Goal: Task Accomplishment & Management: Manage account settings

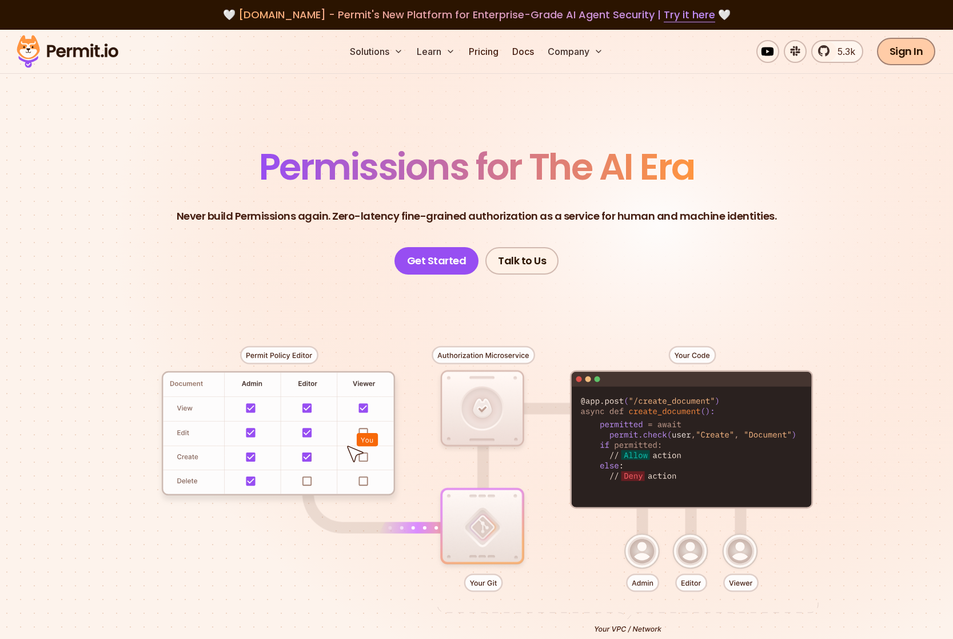
click at [898, 57] on link "Sign In" at bounding box center [906, 51] width 59 height 27
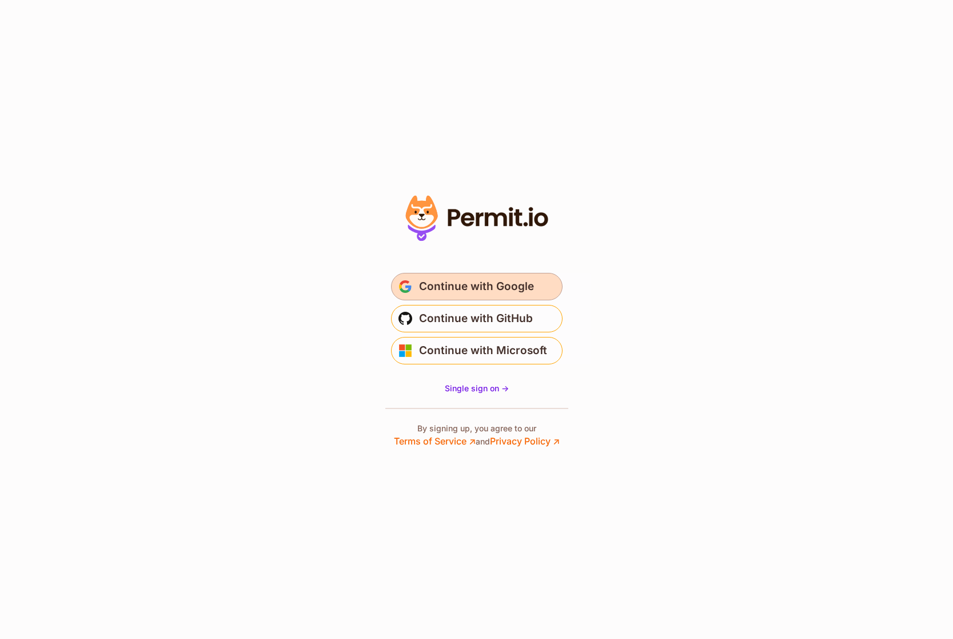
click at [534, 286] on button "Continue with Google" at bounding box center [477, 286] width 172 height 27
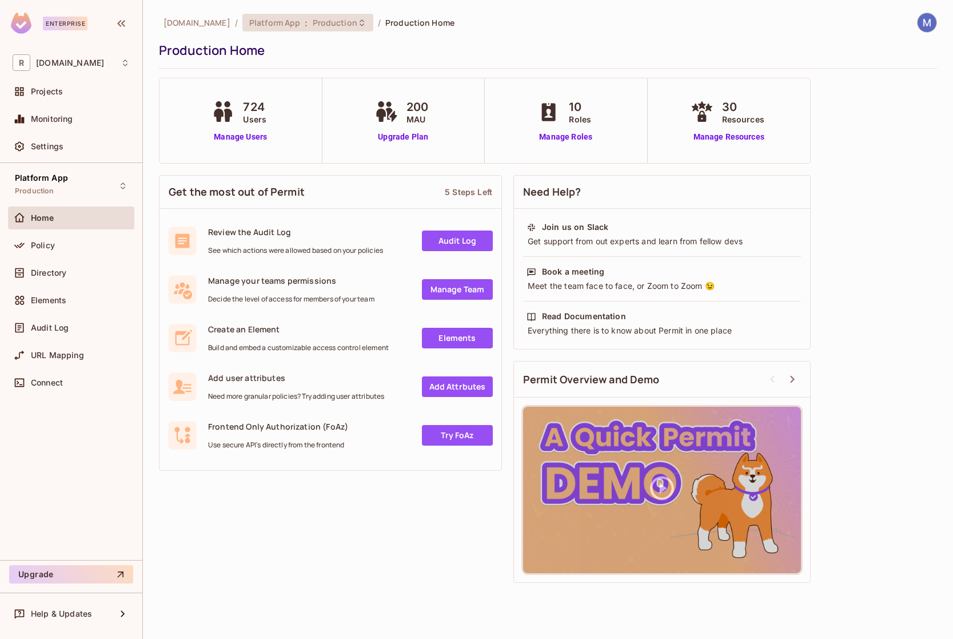
click at [274, 27] on span "Platform App" at bounding box center [274, 22] width 51 height 11
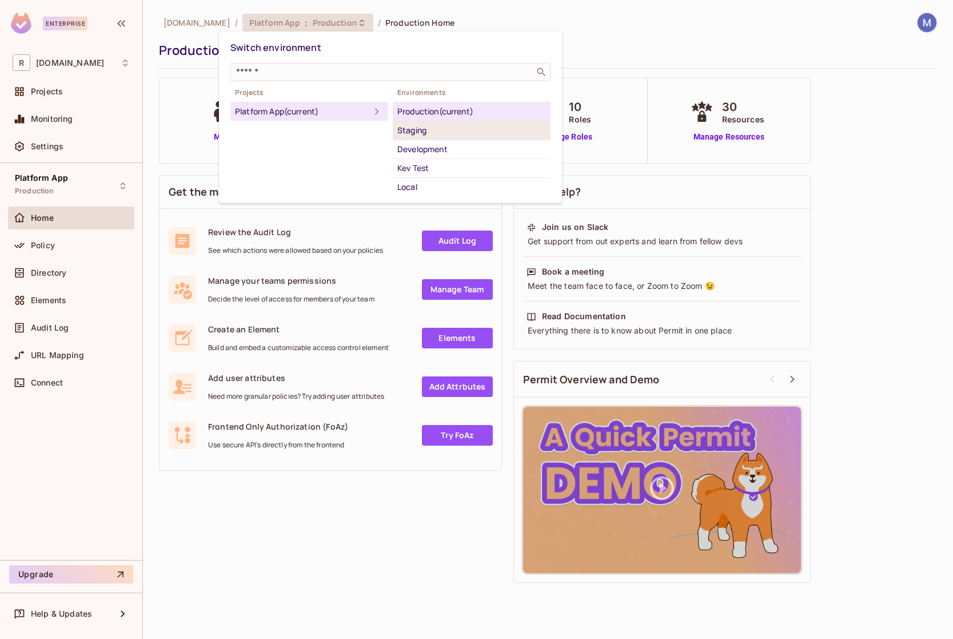
click at [434, 126] on div "Staging" at bounding box center [471, 130] width 149 height 14
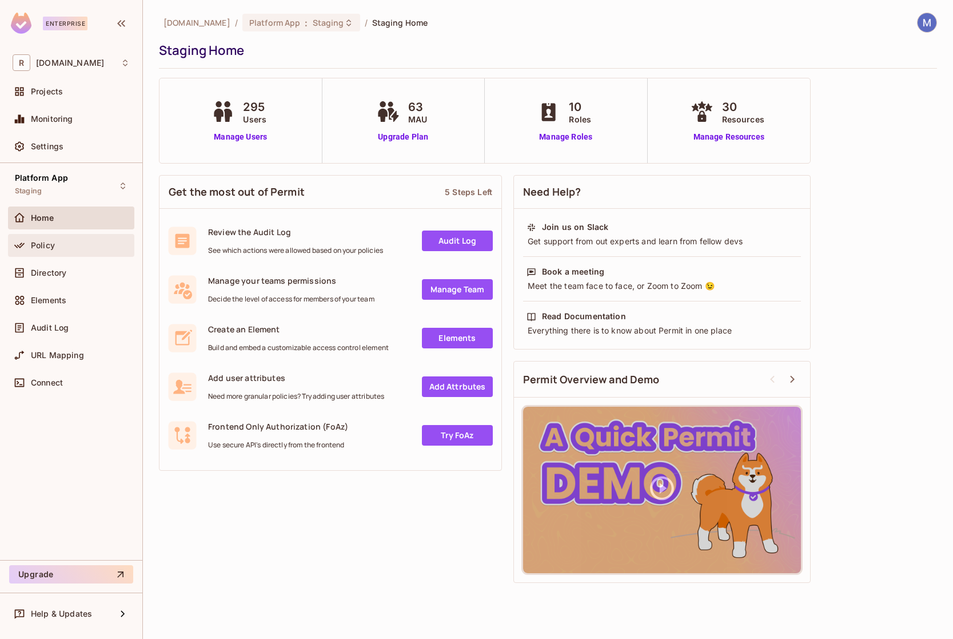
click at [73, 245] on div "Policy" at bounding box center [80, 245] width 99 height 9
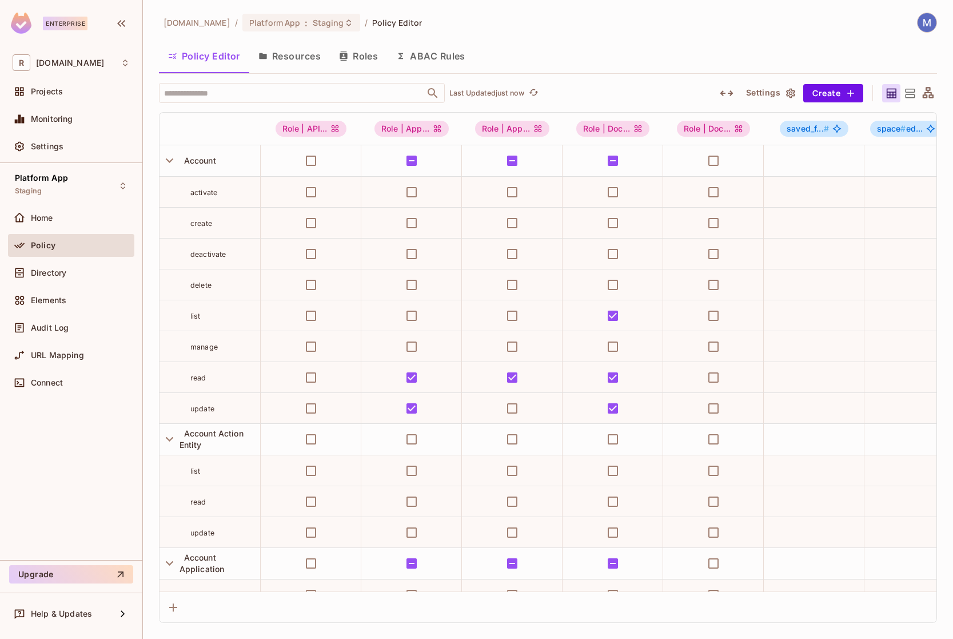
click at [371, 63] on button "Roles" at bounding box center [358, 56] width 57 height 29
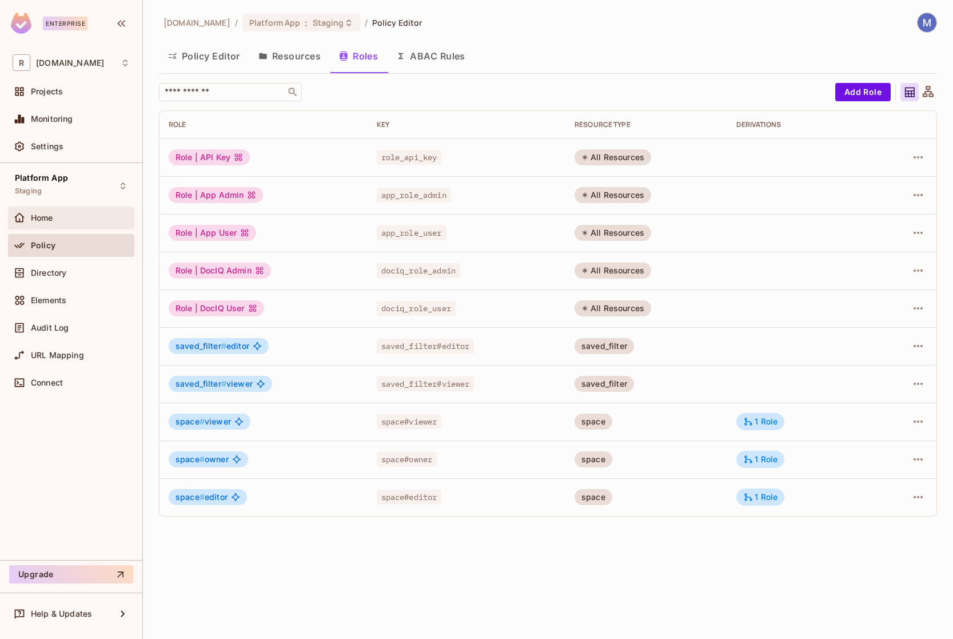
click at [59, 217] on div "Home" at bounding box center [80, 217] width 99 height 9
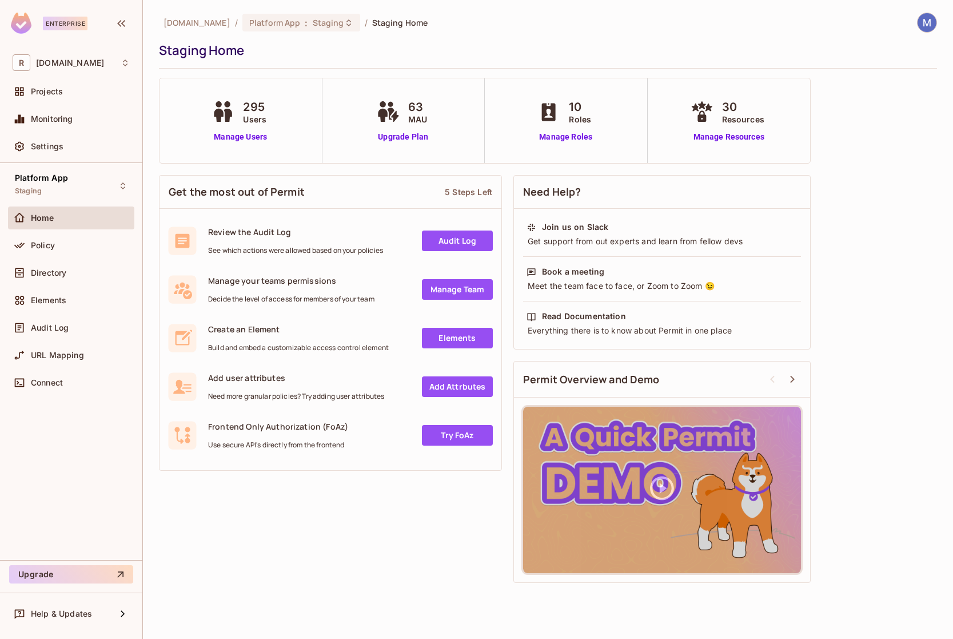
click at [272, 141] on div "295 Users Manage Users" at bounding box center [241, 120] width 163 height 85
click at [255, 137] on link "Manage Users" at bounding box center [240, 137] width 63 height 12
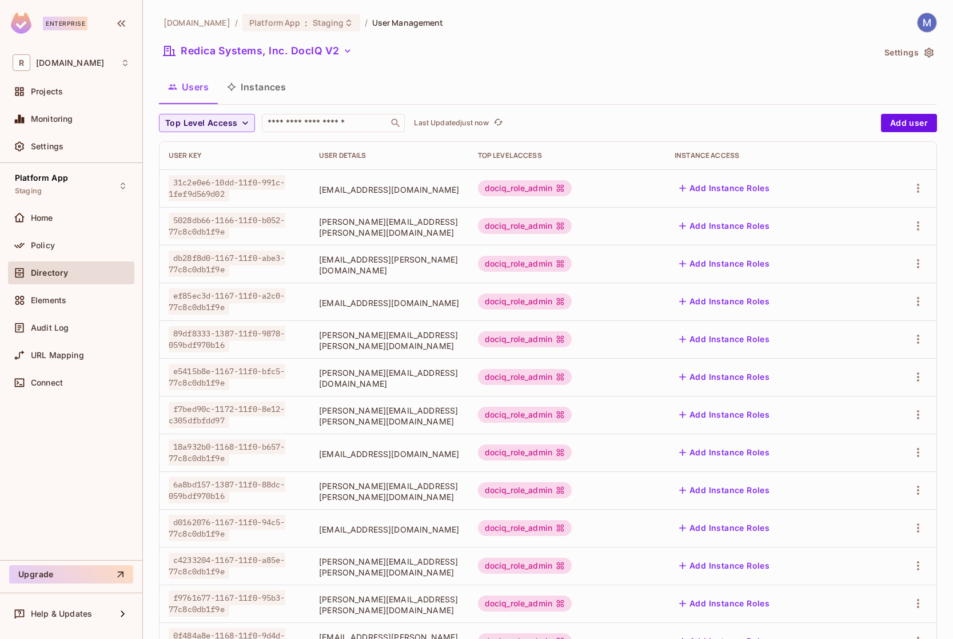
click at [259, 86] on button "Instances" at bounding box center [256, 87] width 77 height 29
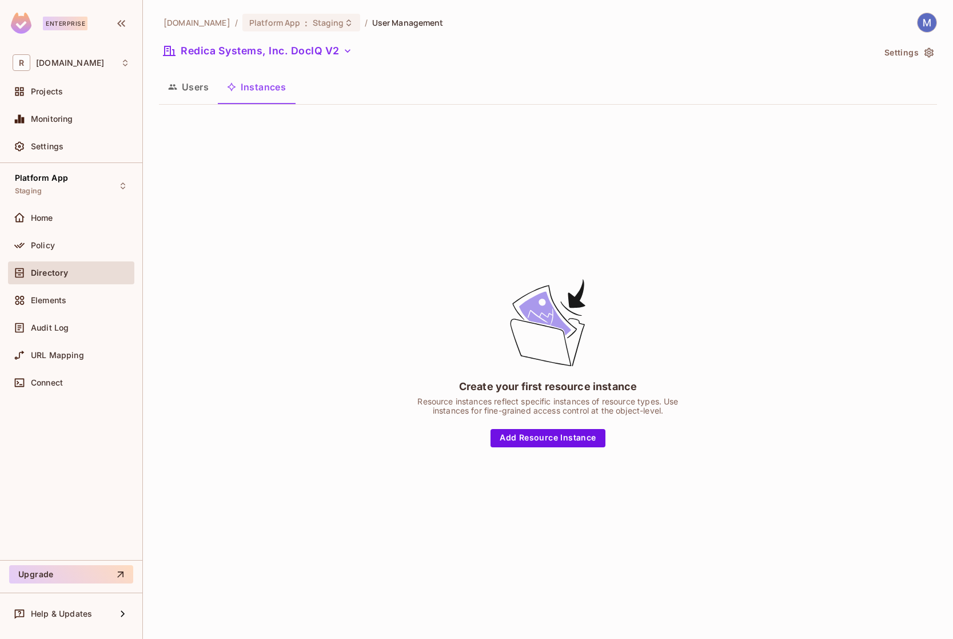
click at [196, 90] on button "Users" at bounding box center [188, 87] width 59 height 29
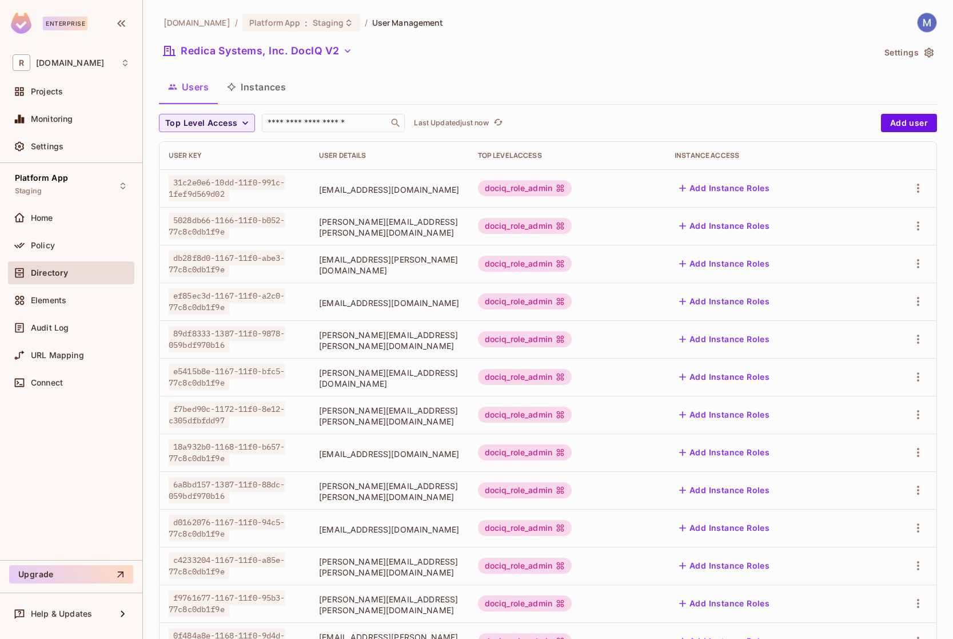
click at [250, 86] on button "Instances" at bounding box center [256, 87] width 77 height 29
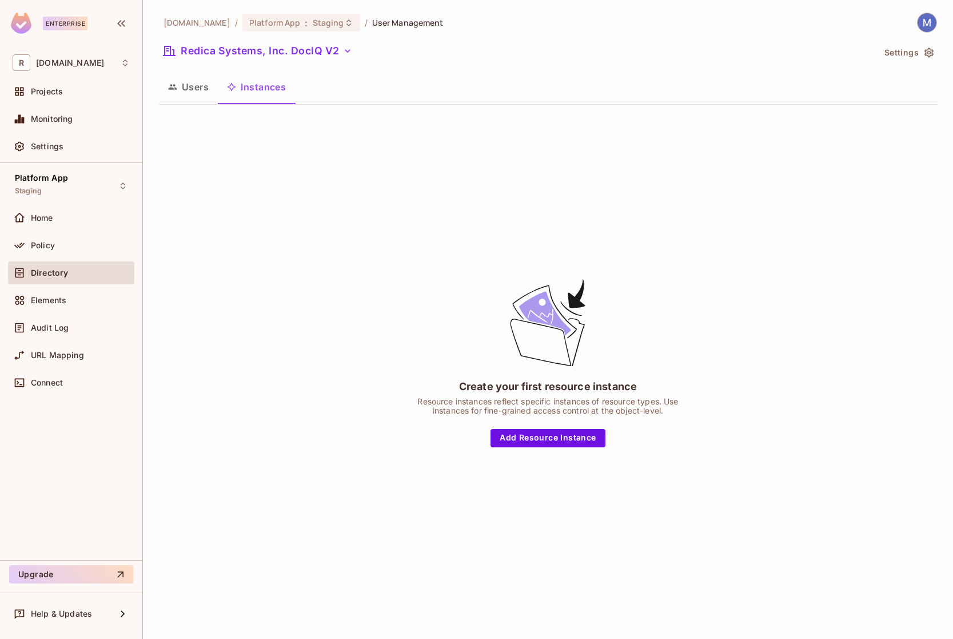
click at [186, 86] on button "Users" at bounding box center [188, 87] width 59 height 29
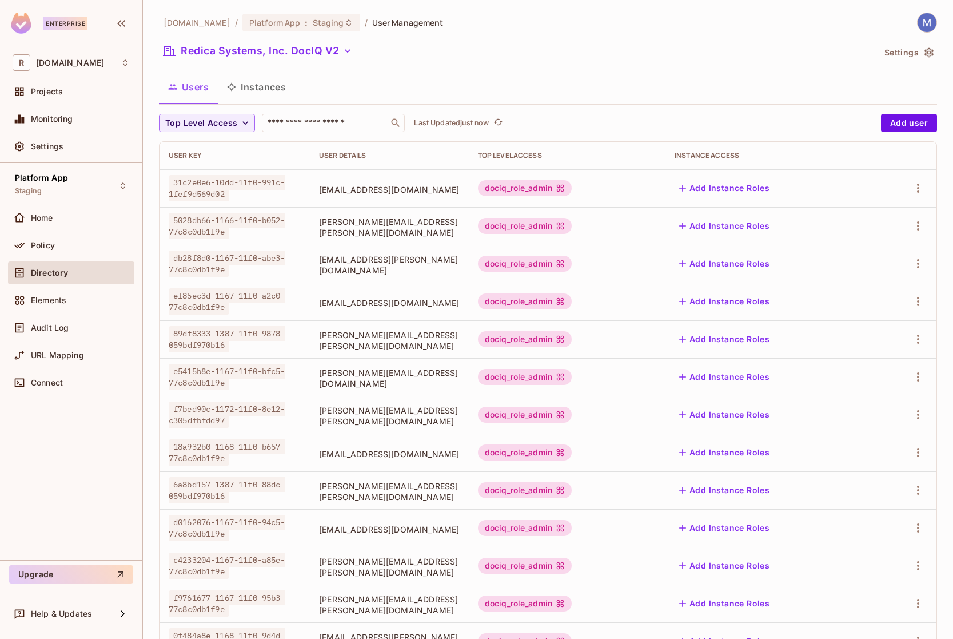
click at [239, 89] on button "Instances" at bounding box center [256, 87] width 77 height 29
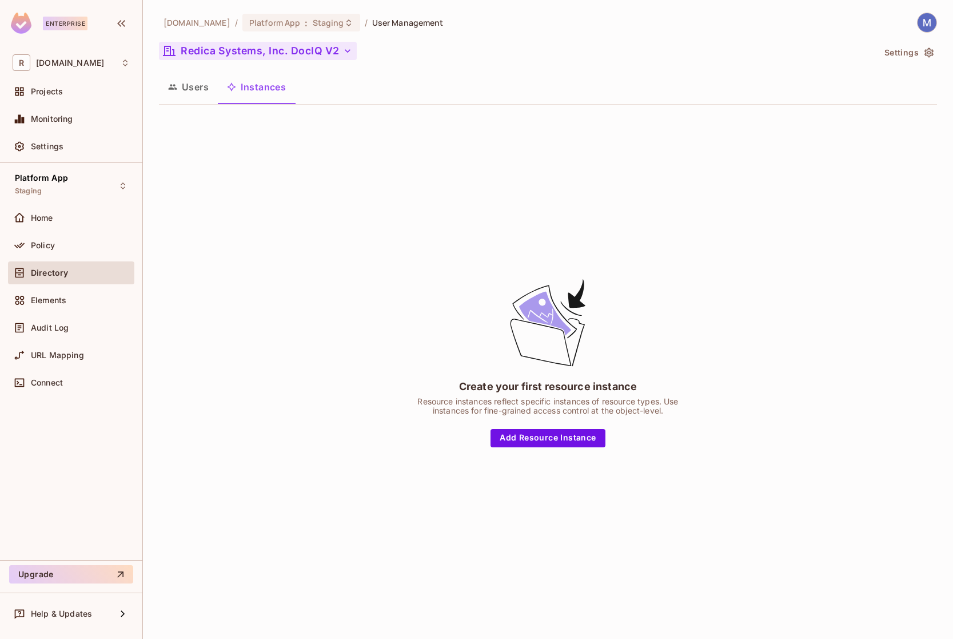
click at [319, 49] on button "Redica Systems, Inc. DocIQ V2" at bounding box center [258, 51] width 198 height 18
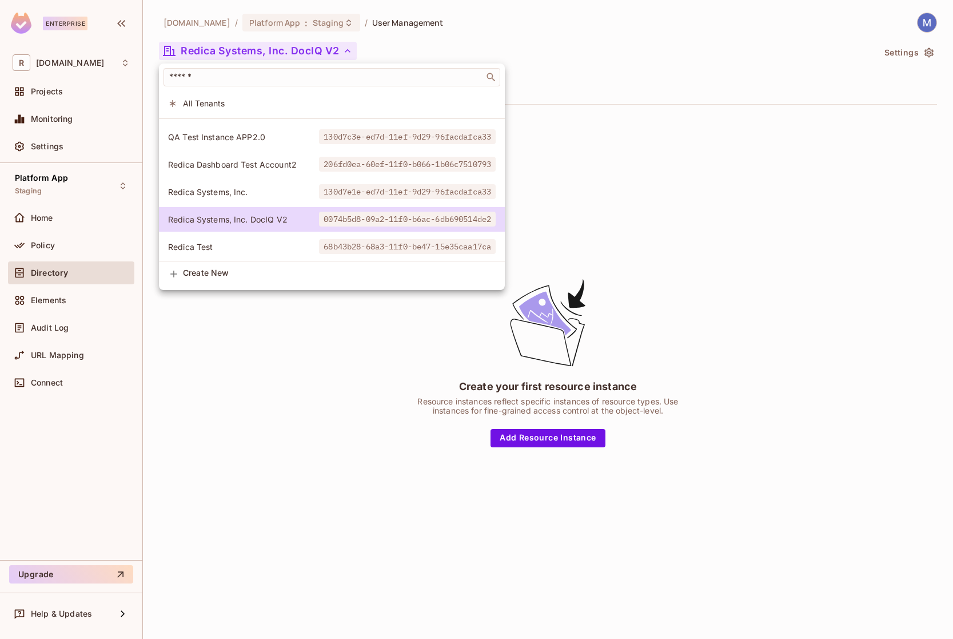
scroll to position [414, 0]
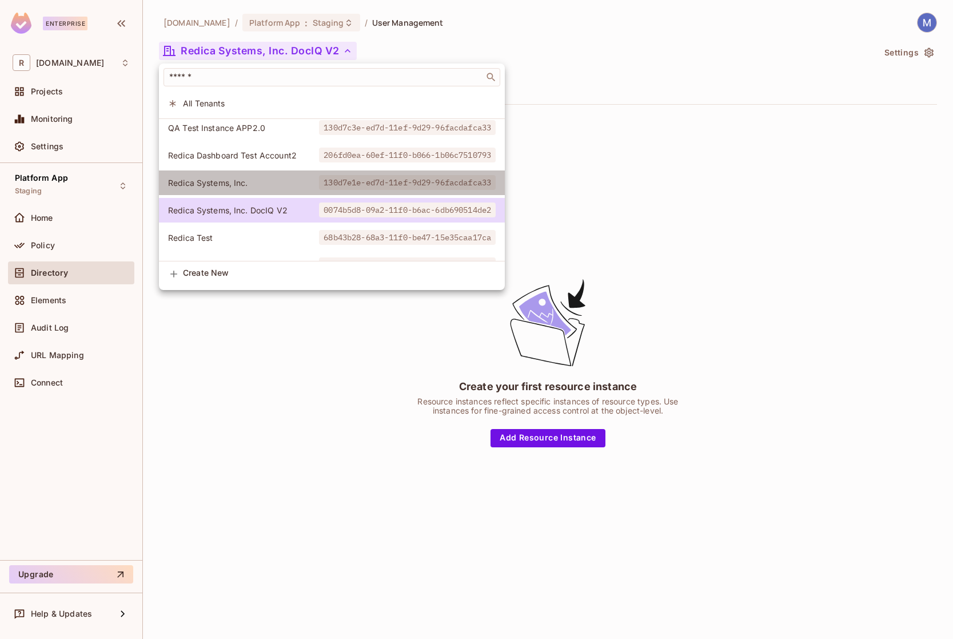
click at [332, 178] on span "130d7e1e-ed7d-11ef-9d29-96facdafca33" at bounding box center [407, 182] width 177 height 15
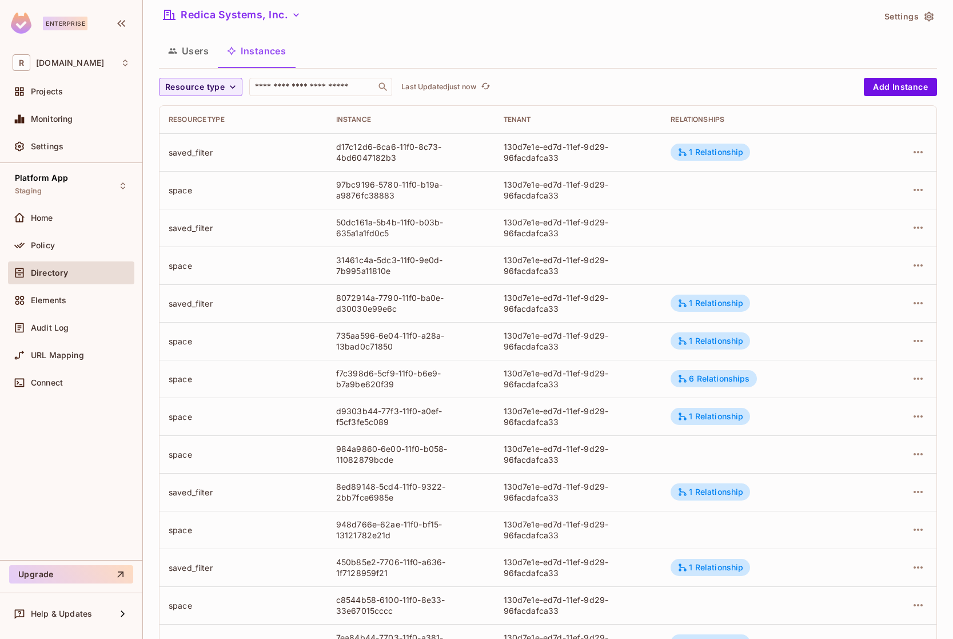
scroll to position [0, 0]
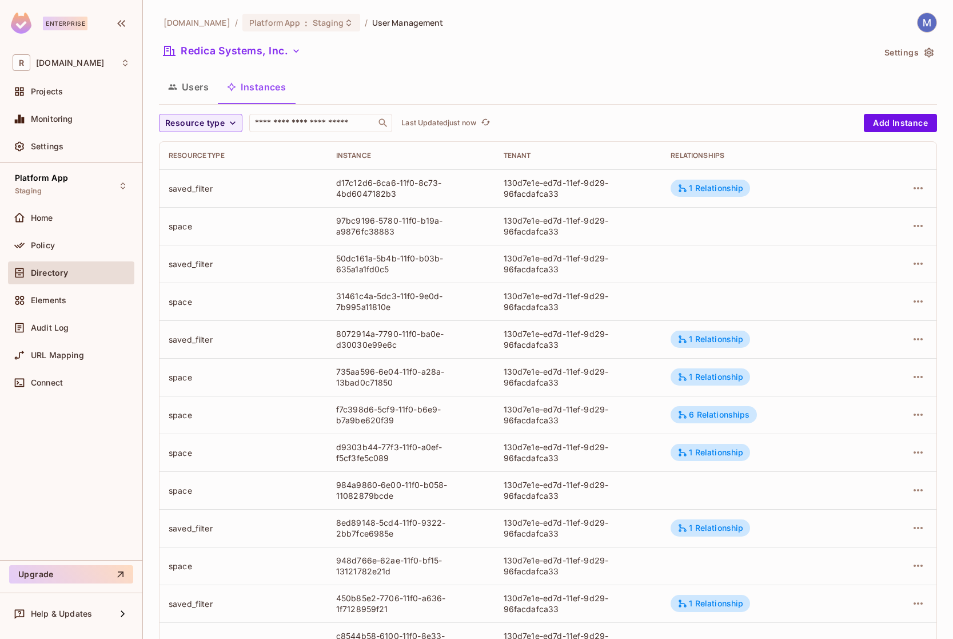
click at [292, 93] on button "Instances" at bounding box center [256, 87] width 77 height 29
click at [235, 124] on icon "button" at bounding box center [232, 122] width 11 height 11
click at [235, 124] on div at bounding box center [476, 319] width 953 height 639
click at [302, 47] on button "Redica Systems, Inc." at bounding box center [232, 51] width 146 height 18
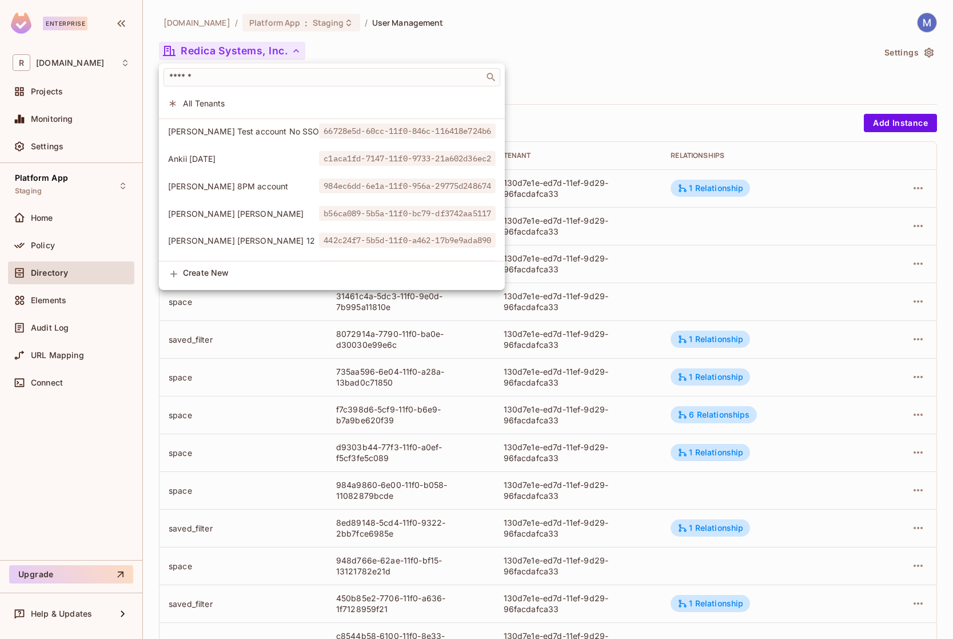
scroll to position [1, 0]
click at [569, 65] on div at bounding box center [476, 319] width 953 height 639
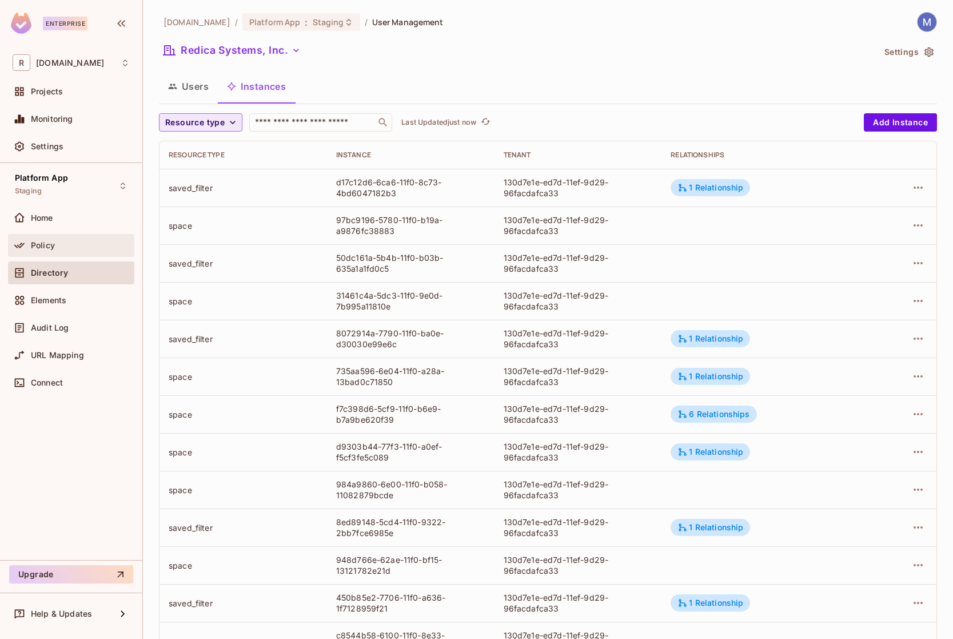
click at [60, 238] on div "Policy" at bounding box center [71, 245] width 117 height 14
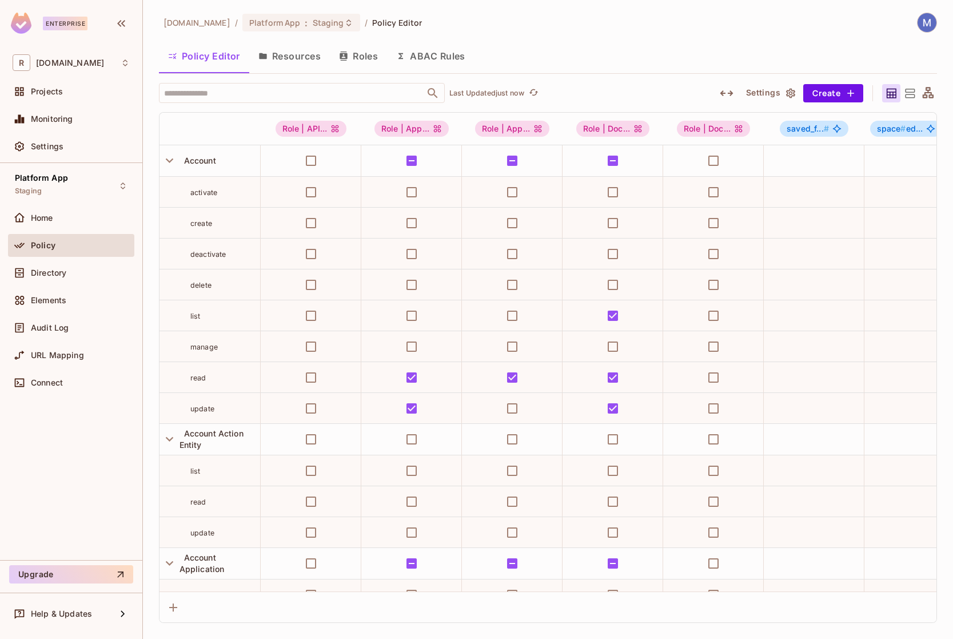
click at [433, 45] on button "ABAC Rules" at bounding box center [430, 56] width 87 height 29
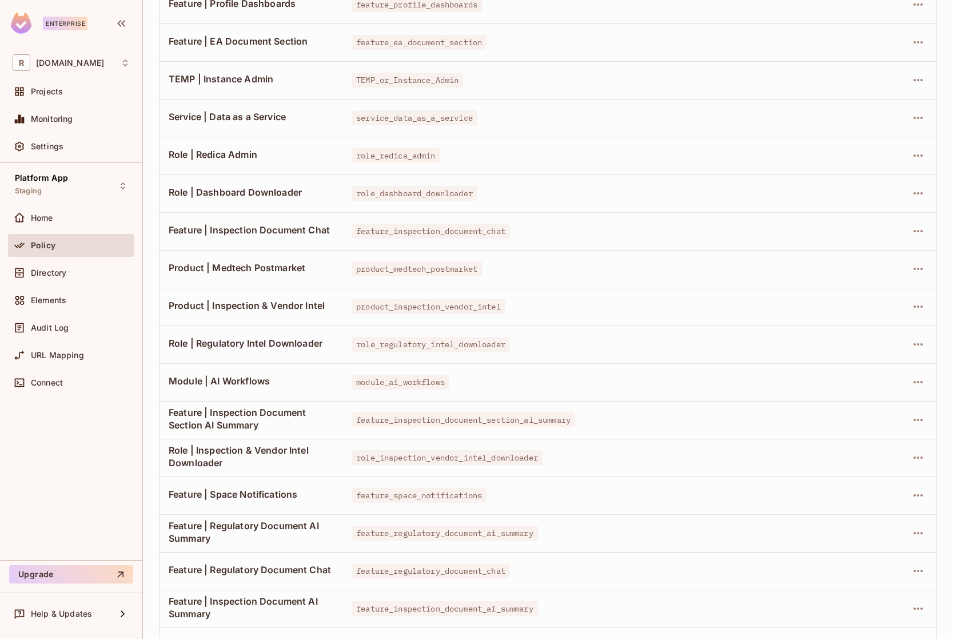
scroll to position [255, 0]
click at [215, 153] on span "Role | Redica Admin" at bounding box center [251, 155] width 165 height 13
drag, startPoint x: 369, startPoint y: 154, endPoint x: 552, endPoint y: 157, distance: 183.0
click at [369, 154] on span "role_redica_admin" at bounding box center [396, 156] width 89 height 15
click at [923, 159] on icon "button" at bounding box center [918, 157] width 14 height 14
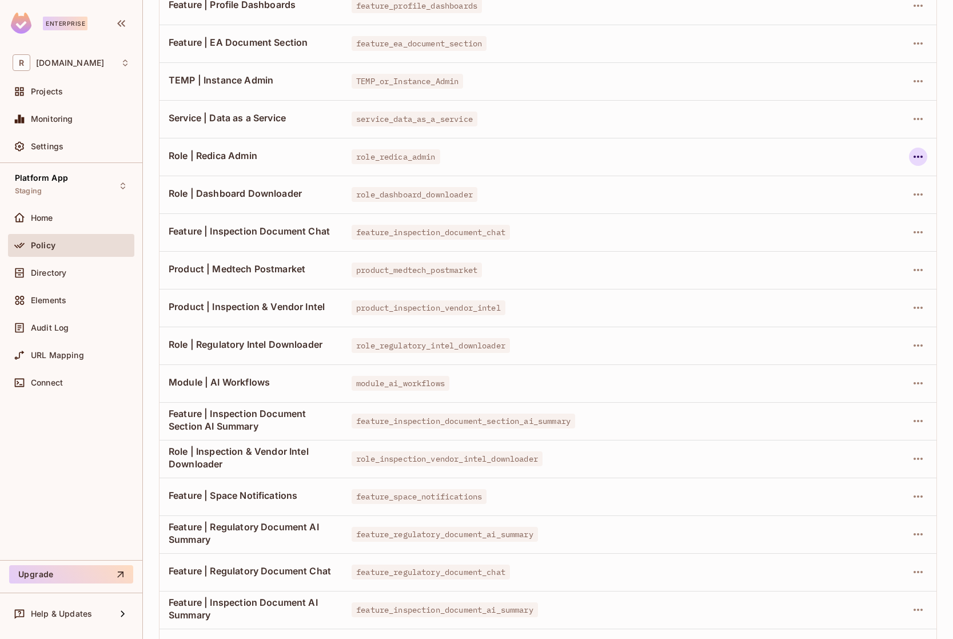
scroll to position [256, 0]
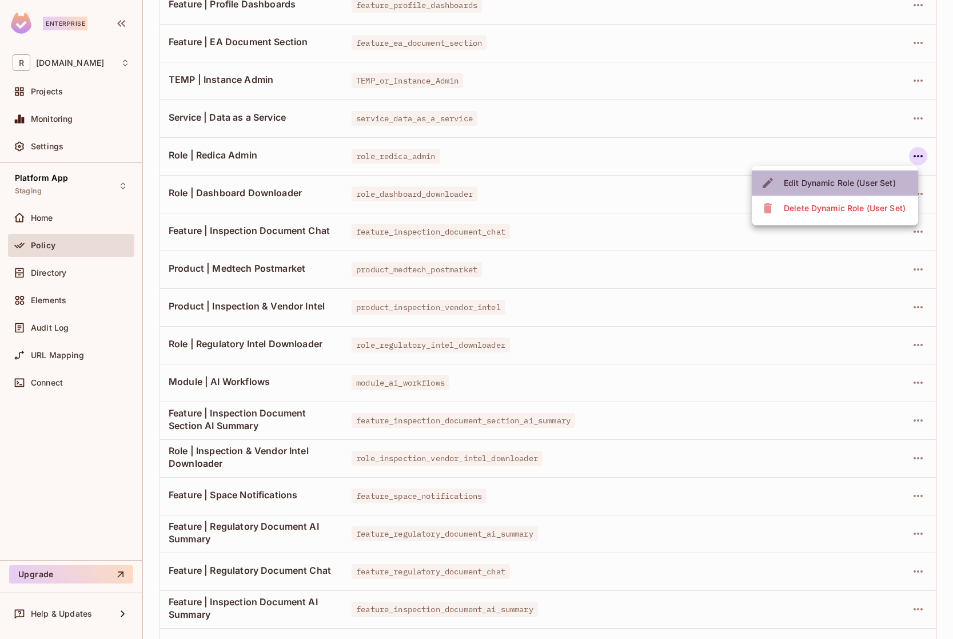
click at [826, 183] on div "Edit Dynamic Role (User Set)" at bounding box center [840, 182] width 112 height 11
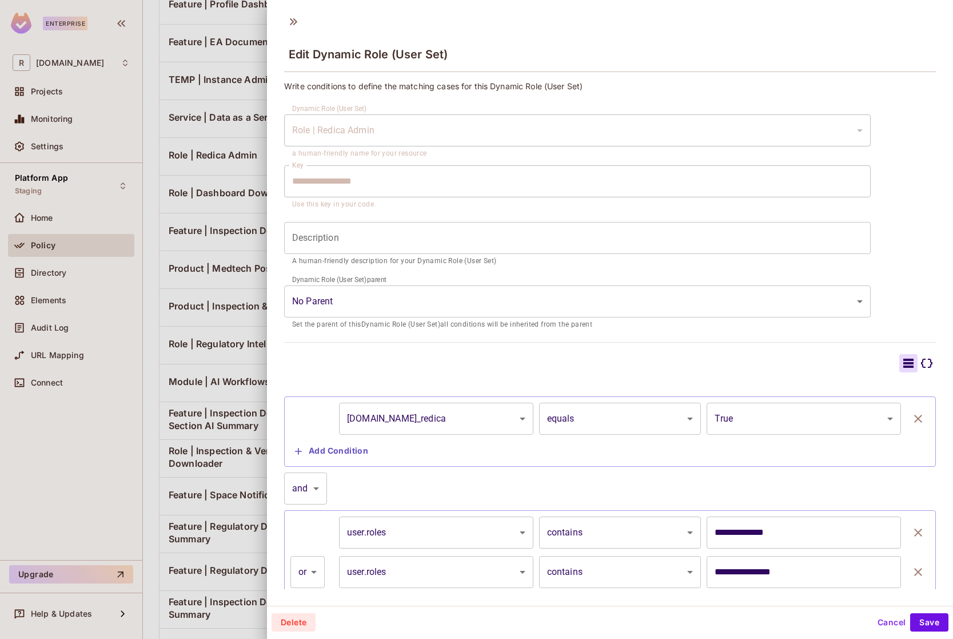
scroll to position [55, 0]
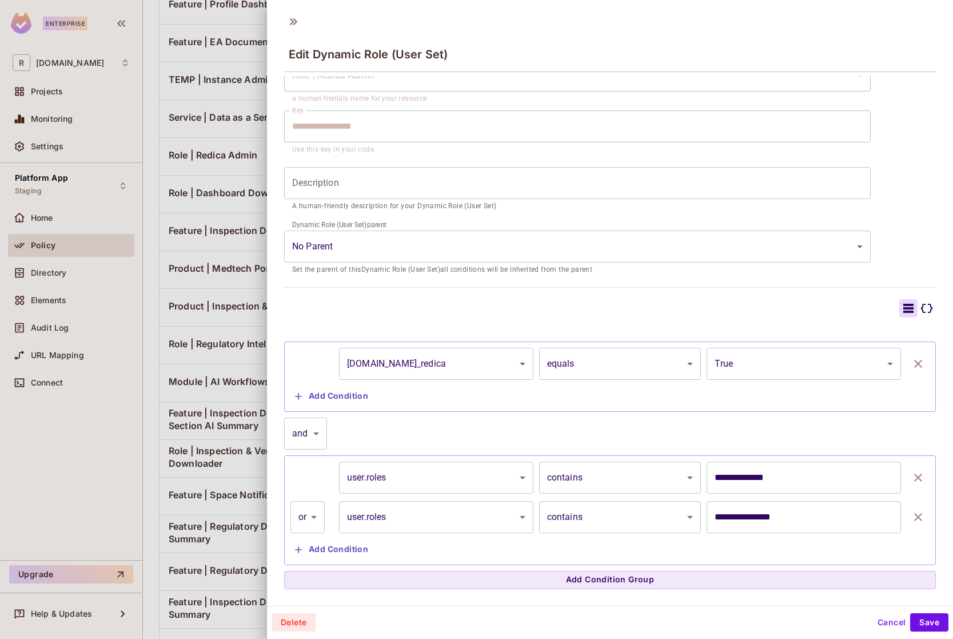
click at [891, 622] on button "Cancel" at bounding box center [891, 622] width 37 height 18
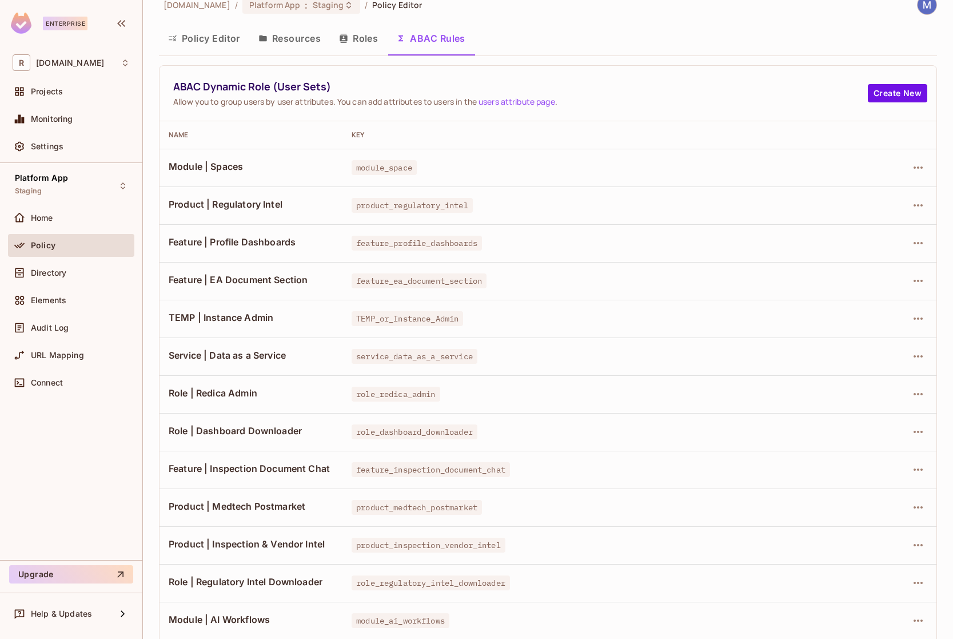
scroll to position [0, 0]
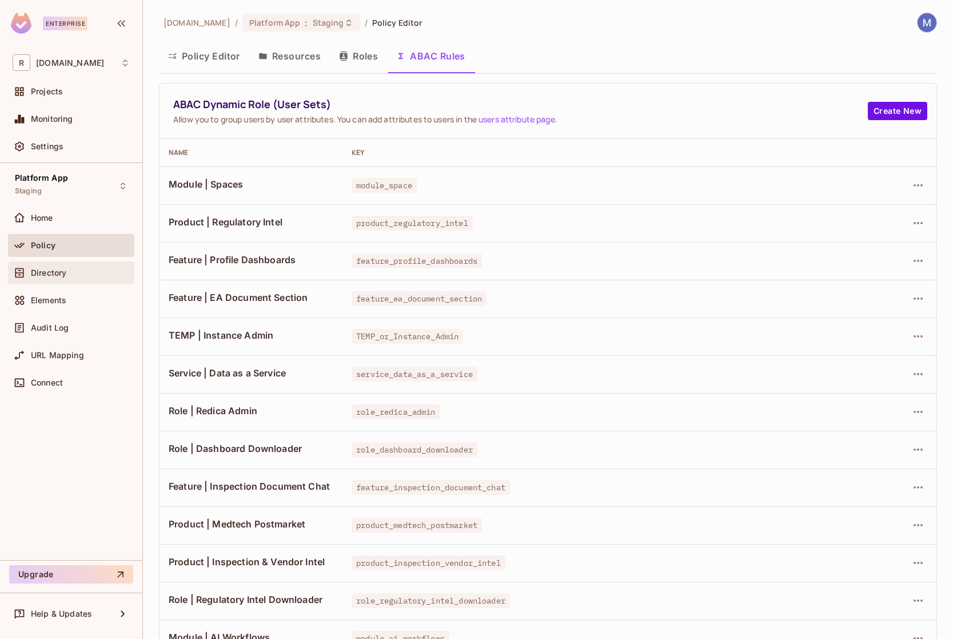
click at [68, 274] on div "Directory" at bounding box center [80, 272] width 99 height 9
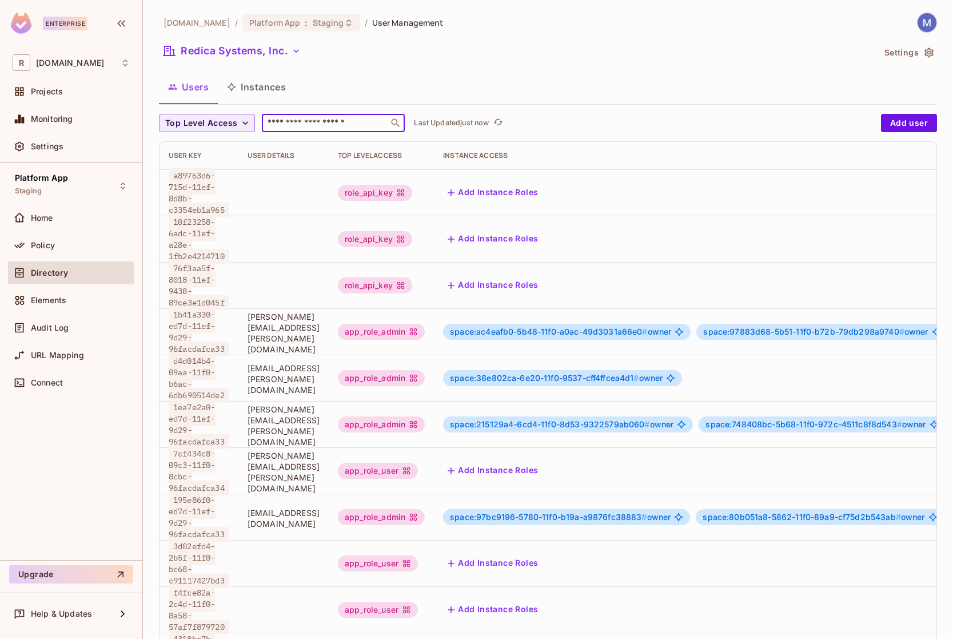
drag, startPoint x: 297, startPoint y: 124, endPoint x: 263, endPoint y: 88, distance: 49.7
click at [263, 87] on div "redica.com / Platform App : Staging / User Management Redica Systems, Inc. Sett…" at bounding box center [548, 462] width 778 height 899
click at [263, 88] on button "Instances" at bounding box center [256, 87] width 77 height 29
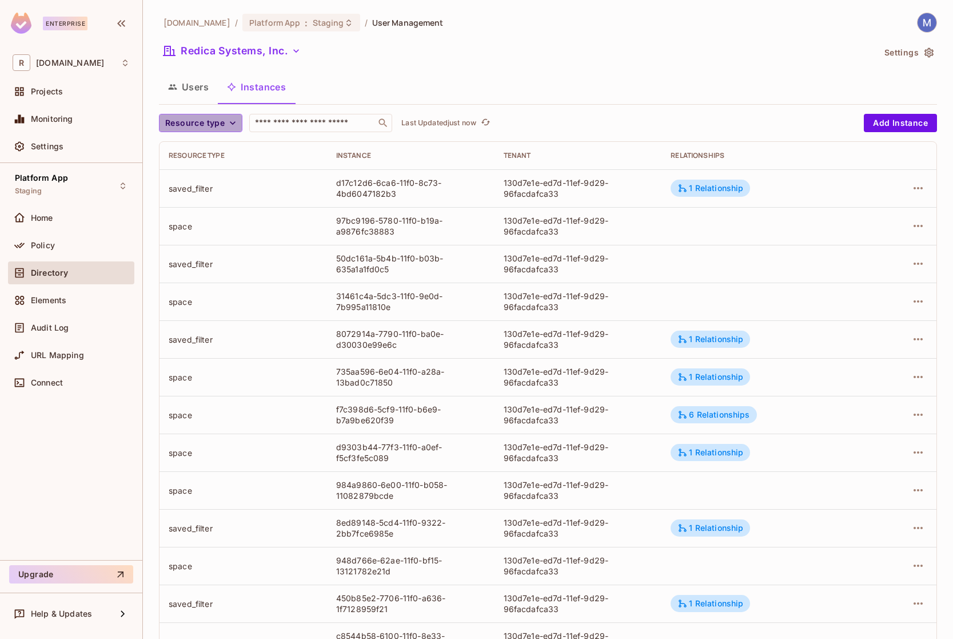
click at [225, 119] on button "Resource type" at bounding box center [200, 123] width 83 height 18
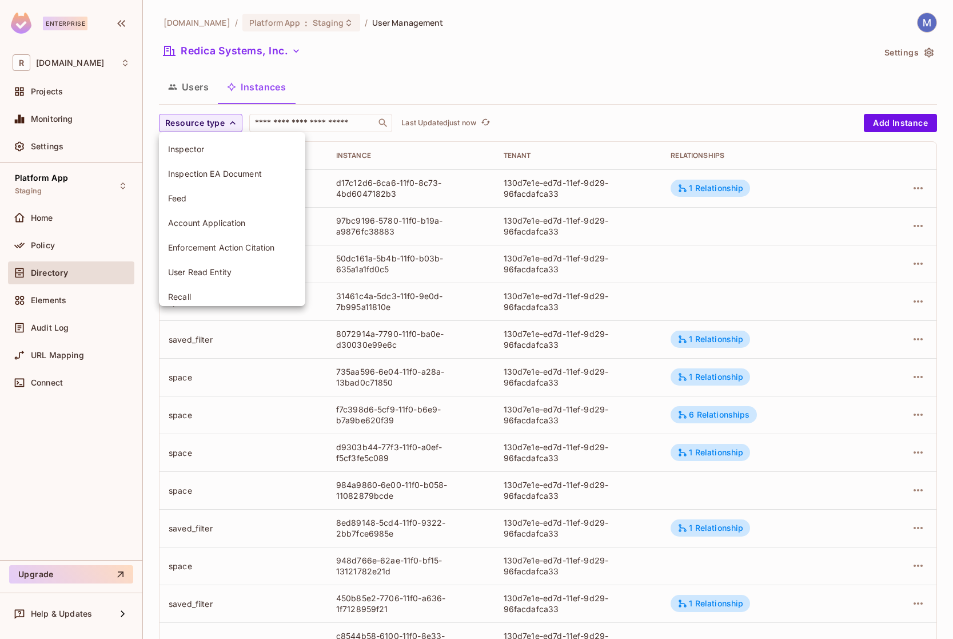
click at [348, 69] on div at bounding box center [476, 319] width 953 height 639
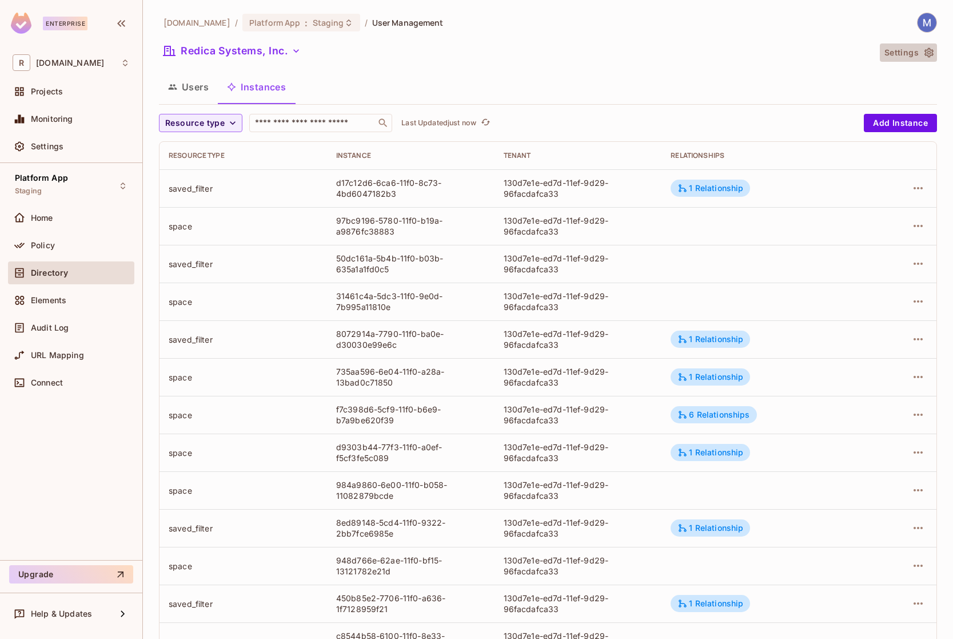
click at [931, 53] on icon "button" at bounding box center [928, 52] width 11 height 11
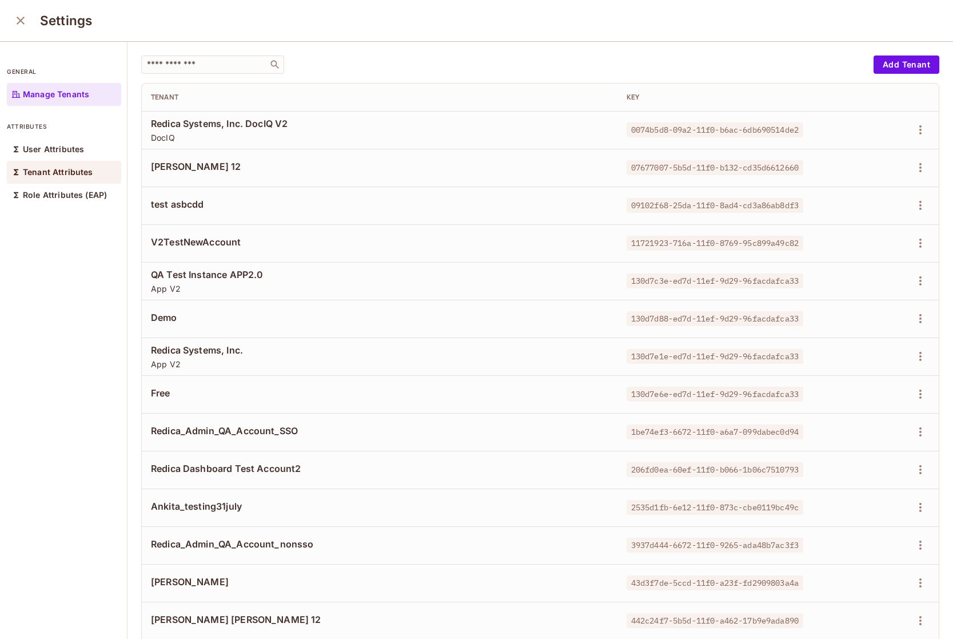
click at [89, 170] on p "Tenant Attributes" at bounding box center [58, 172] width 70 height 9
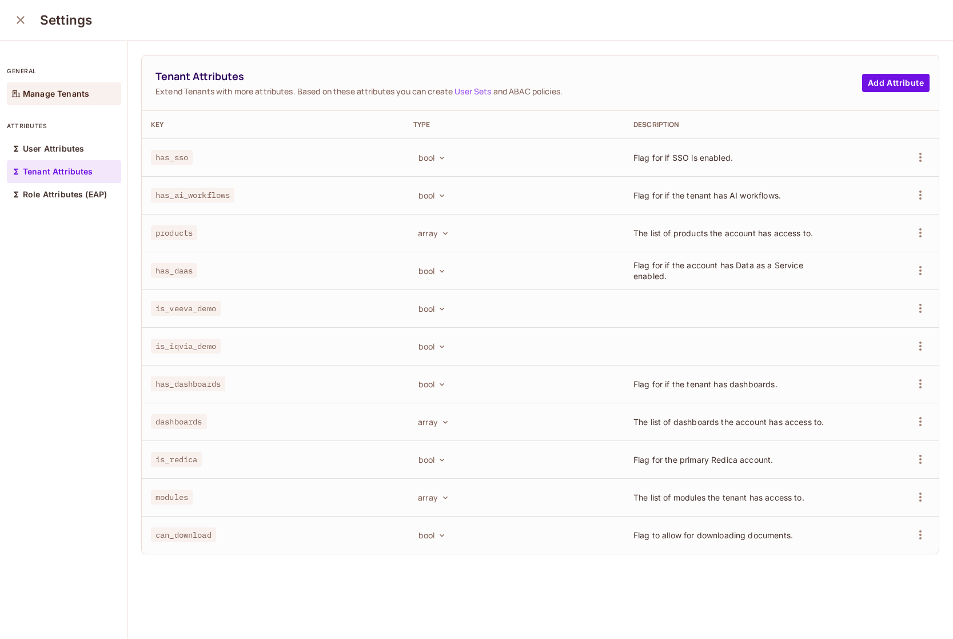
click at [71, 87] on div "Manage Tenants" at bounding box center [64, 93] width 114 height 23
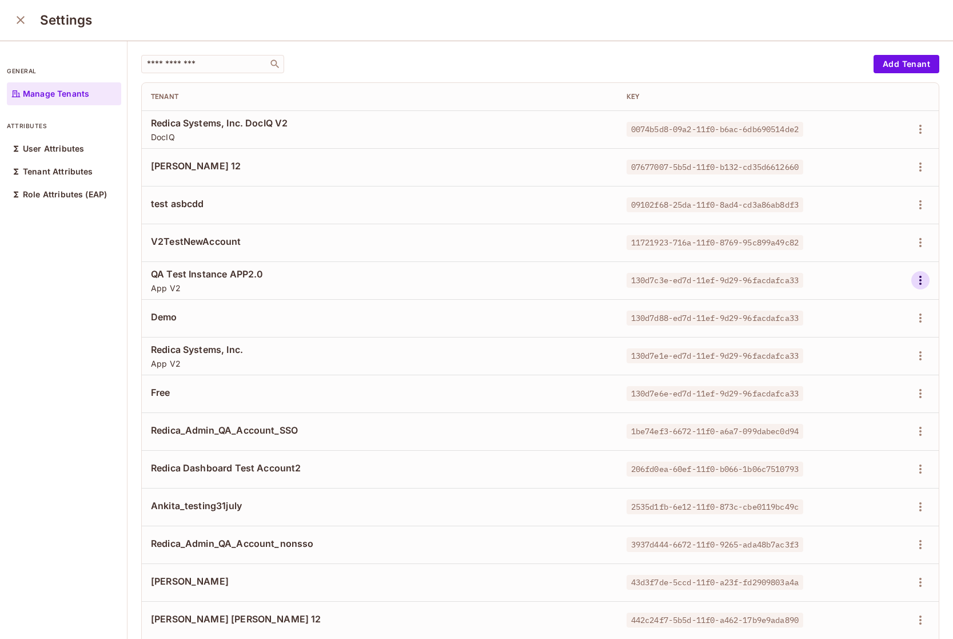
click at [919, 281] on icon "button" at bounding box center [921, 280] width 14 height 14
click at [883, 324] on span "Edit Attributes" at bounding box center [880, 331] width 63 height 18
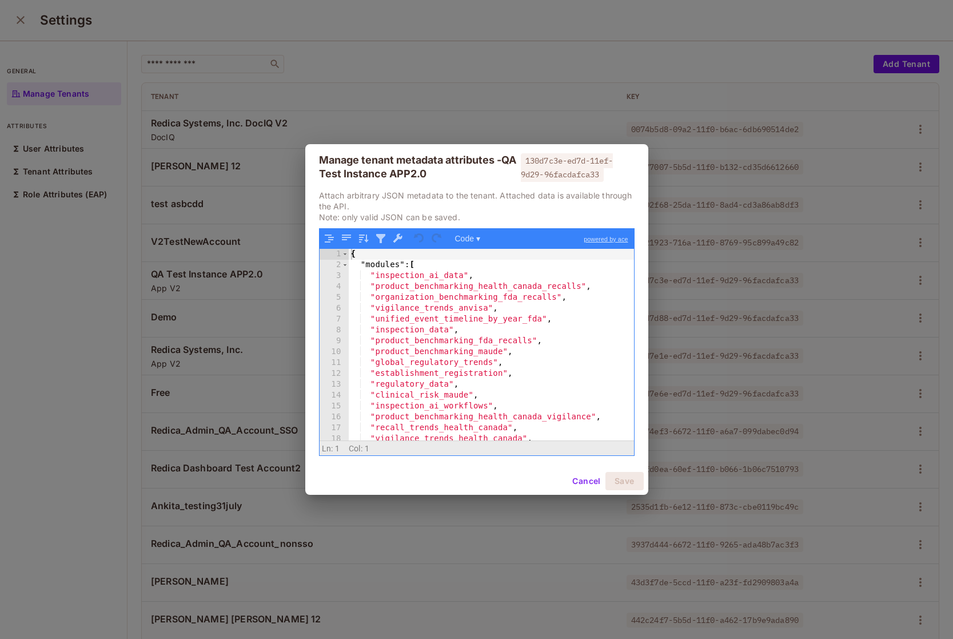
click at [585, 477] on button "Cancel" at bounding box center [586, 481] width 37 height 18
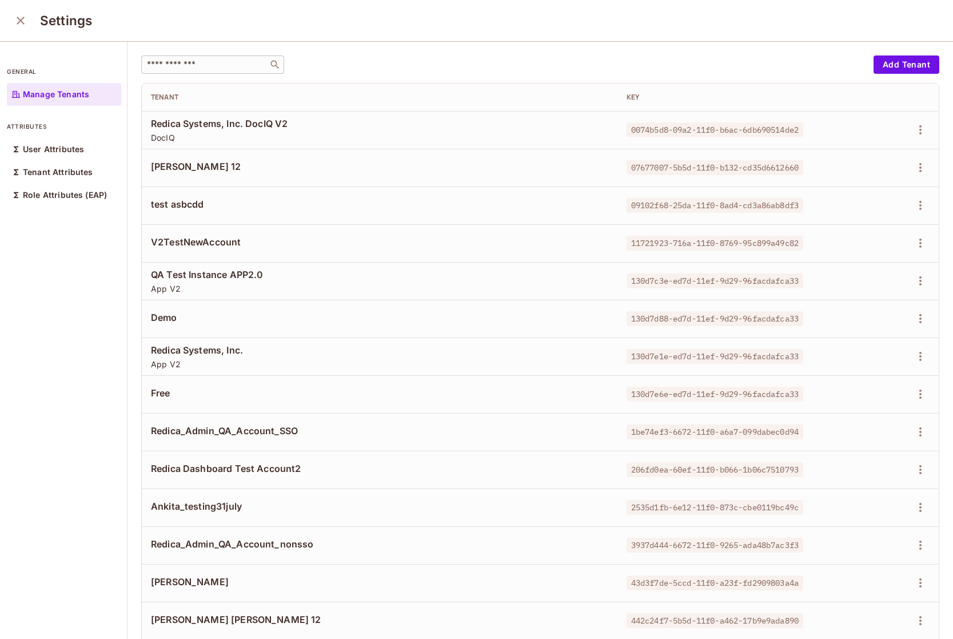
click at [249, 67] on input "text" at bounding box center [205, 64] width 120 height 11
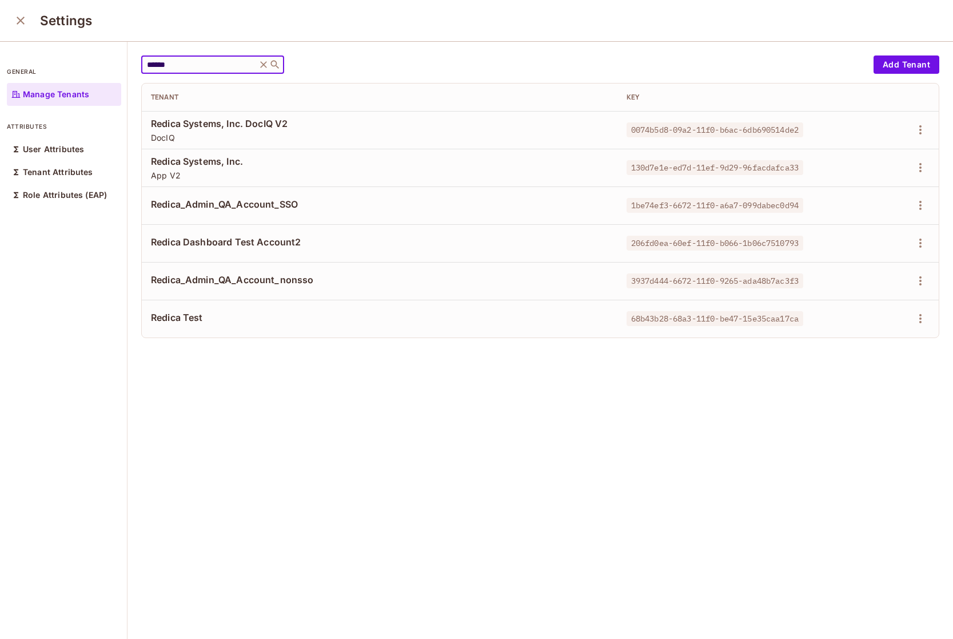
type input "******"
click at [219, 161] on span "Redica Systems, Inc." at bounding box center [379, 161] width 457 height 13
drag, startPoint x: 910, startPoint y: 173, endPoint x: 916, endPoint y: 170, distance: 6.9
click at [910, 173] on div at bounding box center [891, 167] width 78 height 18
click at [919, 169] on icon "button" at bounding box center [921, 168] width 14 height 14
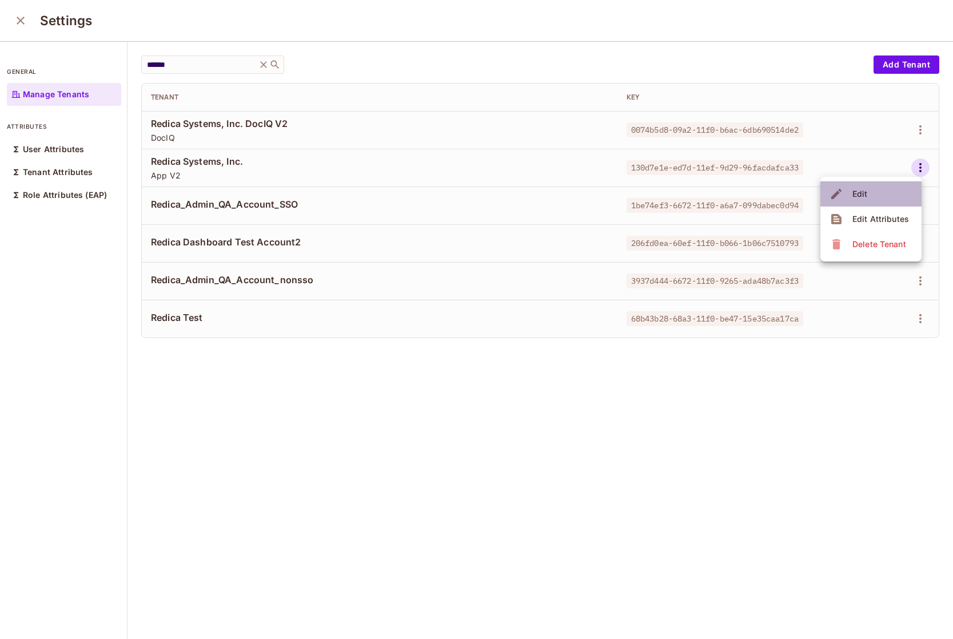
click at [881, 192] on li "Edit" at bounding box center [870, 193] width 101 height 25
click at [921, 169] on icon "button" at bounding box center [921, 168] width 14 height 14
click at [903, 213] on div "Edit Attributes" at bounding box center [880, 218] width 57 height 11
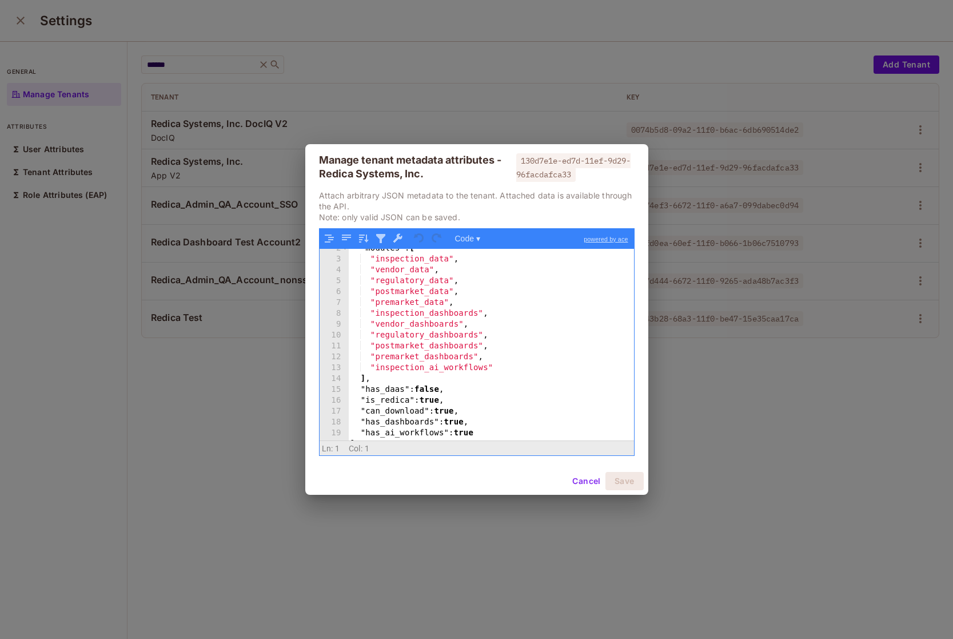
scroll to position [17, 0]
drag, startPoint x: 360, startPoint y: 400, endPoint x: 460, endPoint y: 399, distance: 100.1
click at [454, 400] on div ""modules" : [ "inspection_data" , "vendor_data" , "regulatory_data" , "postmark…" at bounding box center [491, 349] width 285 height 213
click at [588, 481] on button "Cancel" at bounding box center [586, 481] width 37 height 18
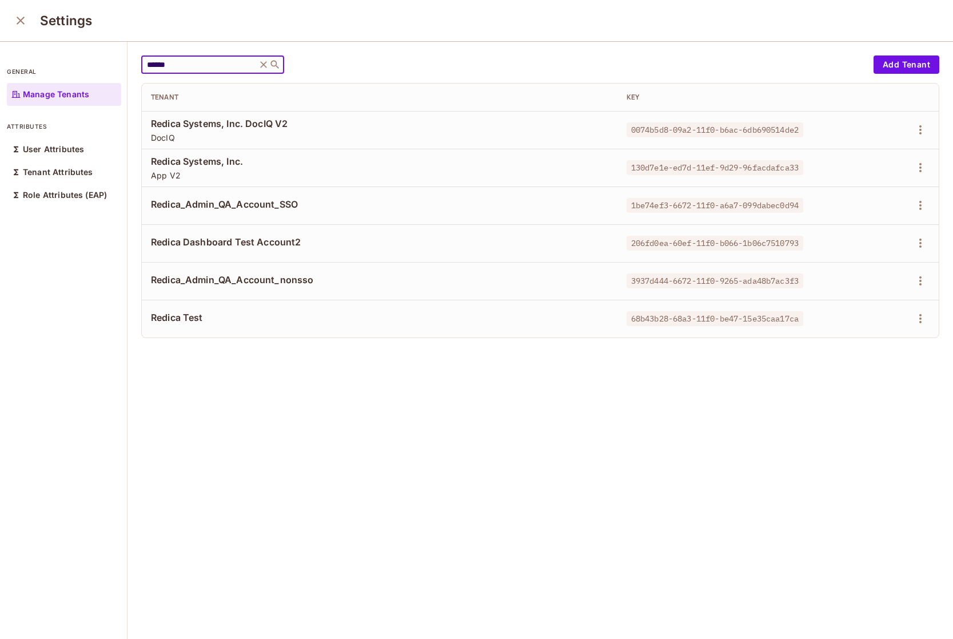
drag, startPoint x: 204, startPoint y: 61, endPoint x: 145, endPoint y: 59, distance: 59.5
click at [142, 59] on div "****** ​" at bounding box center [212, 64] width 143 height 18
type input "*"
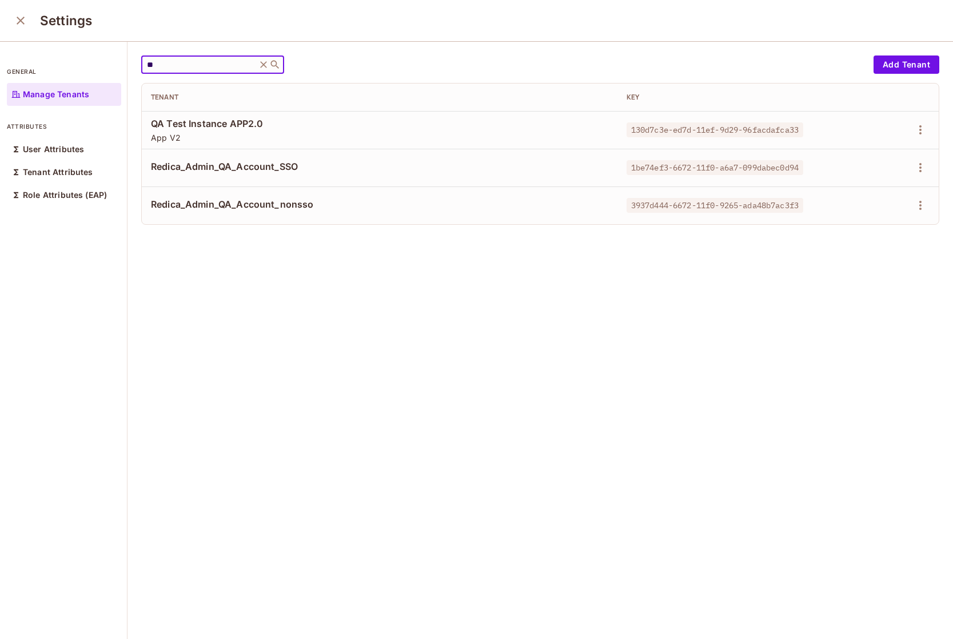
type input "**"
click at [244, 120] on span "QA Test Instance APP2.0" at bounding box center [379, 123] width 457 height 13
click at [918, 132] on icon "button" at bounding box center [921, 130] width 14 height 14
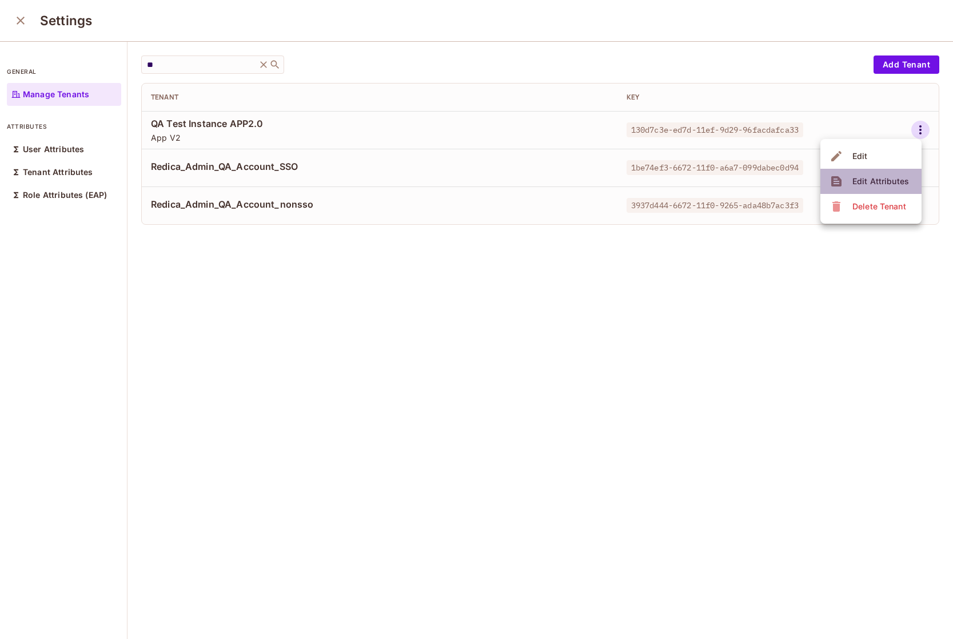
click at [878, 179] on div "Edit Attributes" at bounding box center [880, 181] width 57 height 11
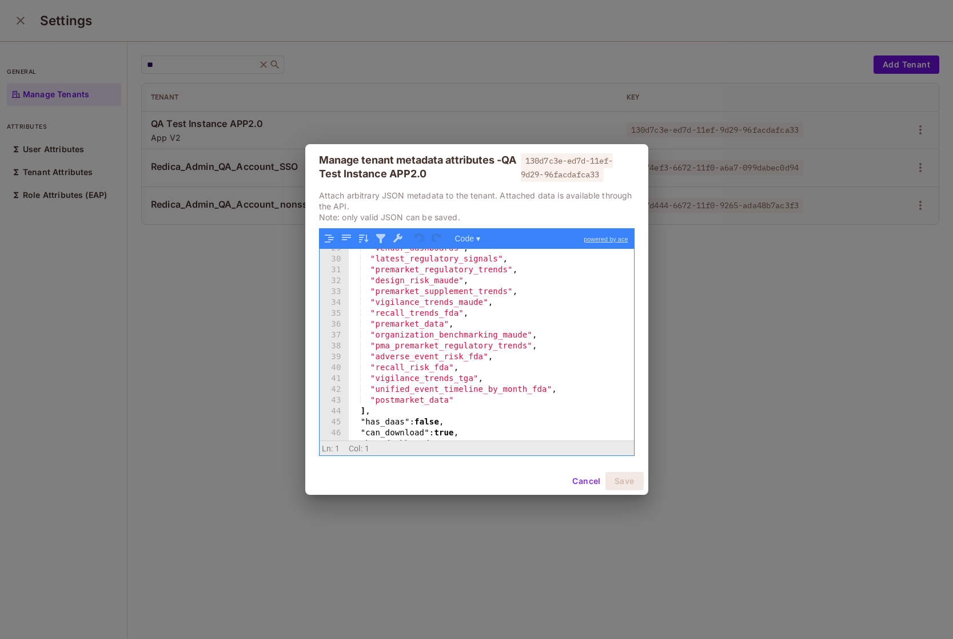
scroll to position [341, 0]
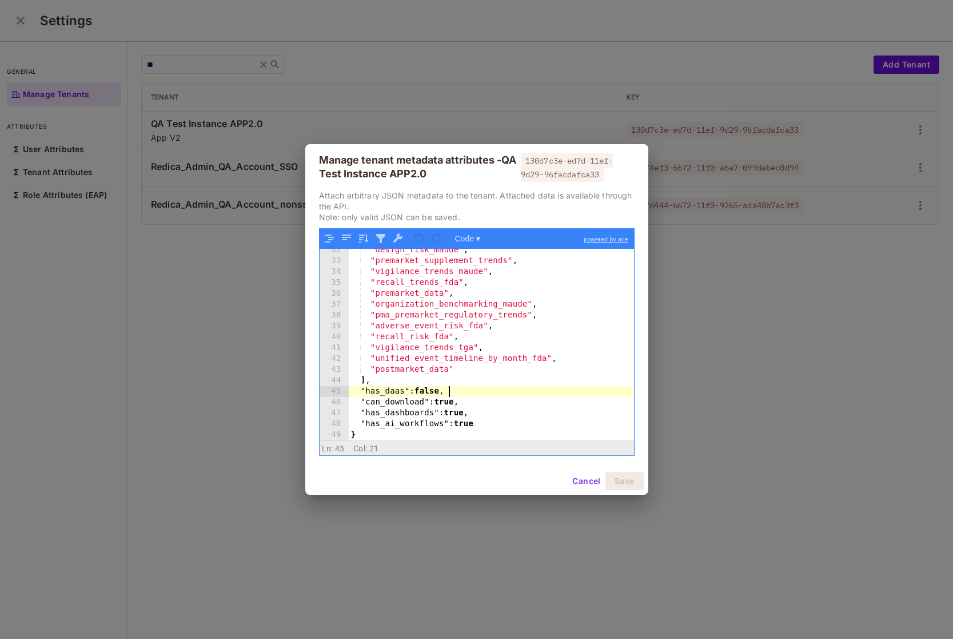
click at [468, 387] on div ""design_risk_maude" , "premarket_supplement_trends" , "vigilance_trends_maude" …" at bounding box center [491, 351] width 285 height 213
click at [624, 477] on button "Save" at bounding box center [624, 481] width 38 height 18
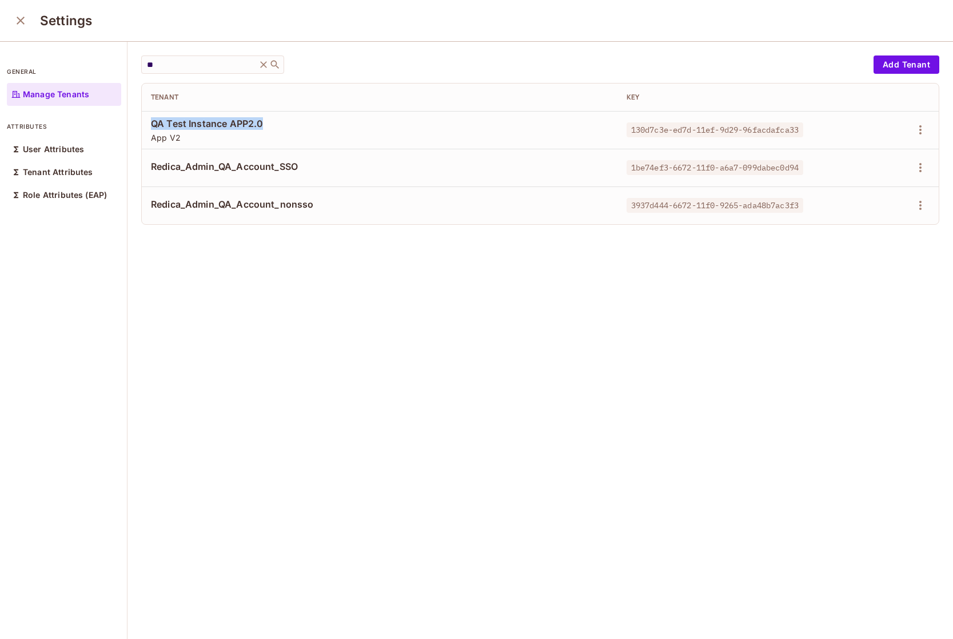
drag, startPoint x: 149, startPoint y: 122, endPoint x: 263, endPoint y: 121, distance: 114.4
click at [263, 121] on td "QA Test Instance APP2.0 App V2" at bounding box center [380, 130] width 476 height 38
copy span "QA Test Instance APP2.0"
click at [917, 130] on icon "button" at bounding box center [921, 130] width 14 height 14
click at [882, 177] on div "Edit Attributes" at bounding box center [880, 181] width 57 height 11
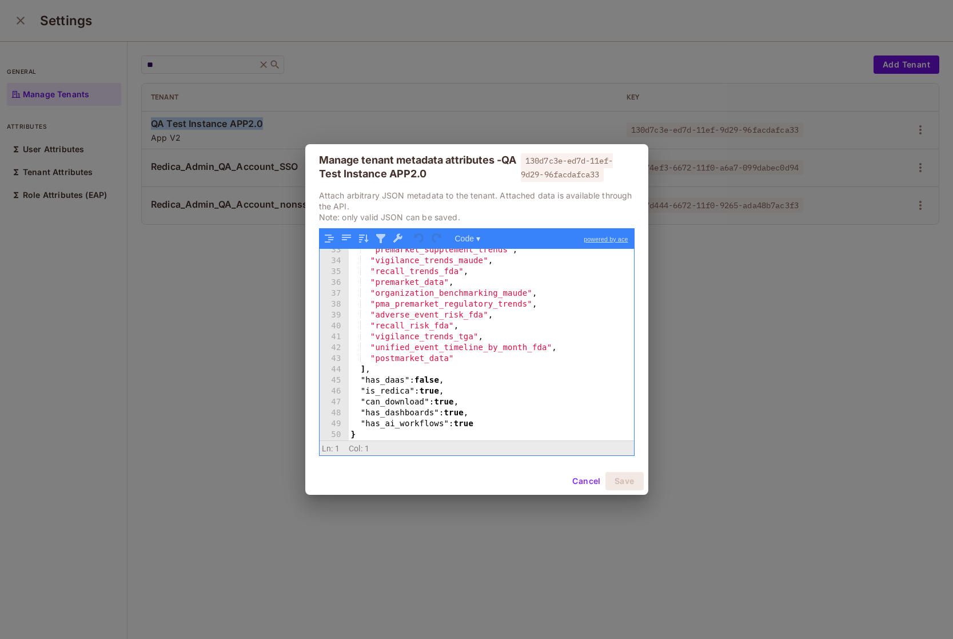
scroll to position [352, 0]
